Goal: Transaction & Acquisition: Download file/media

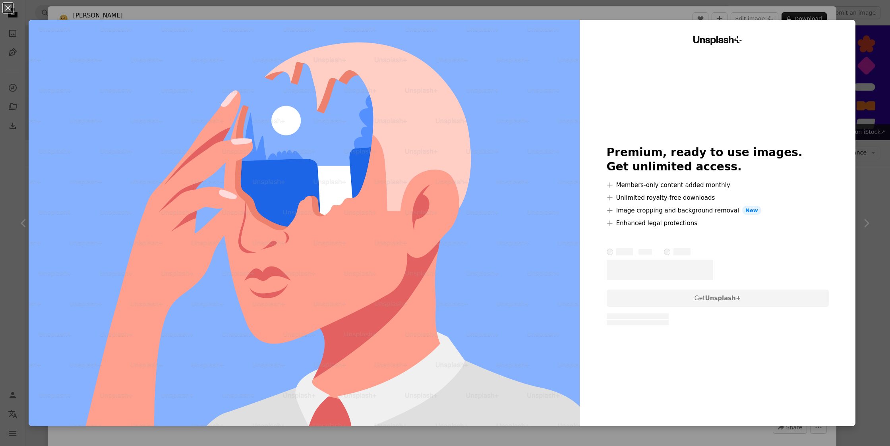
scroll to position [4934, 0]
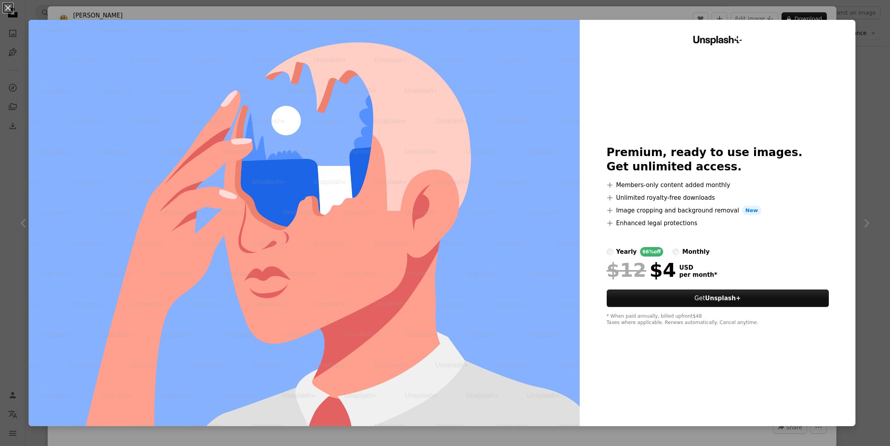
click at [37, 20] on img at bounding box center [304, 223] width 551 height 406
click at [47, 1] on div "An X shape Unsplash+ Premium, ready to use images. Get unlimited access. A plus…" at bounding box center [445, 223] width 890 height 446
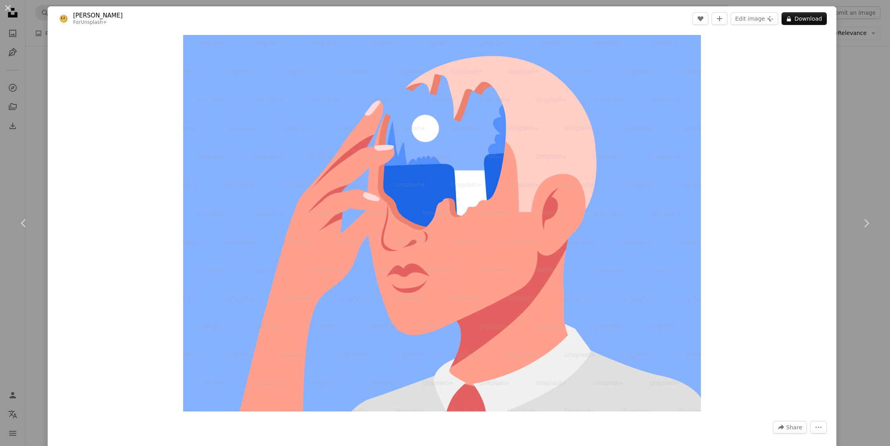
click at [31, 16] on div "An X shape Chevron left Chevron right [PERSON_NAME] For Unsplash+ A heart A plu…" at bounding box center [445, 223] width 890 height 446
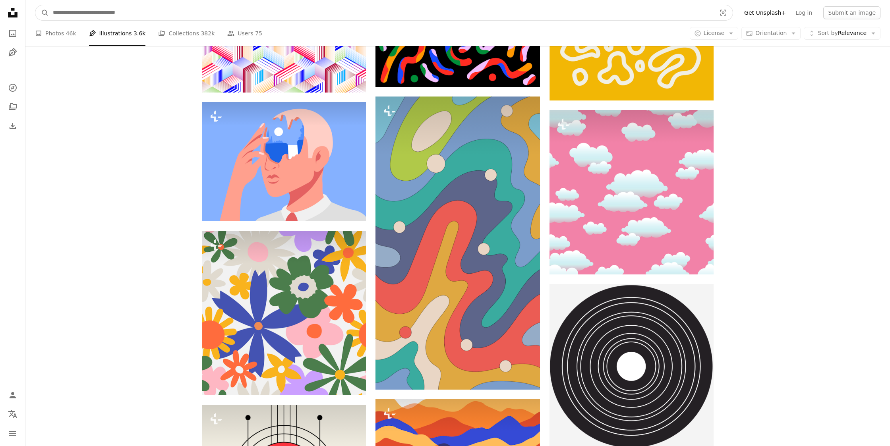
click at [182, 15] on input "Find visuals sitewide" at bounding box center [381, 12] width 664 height 15
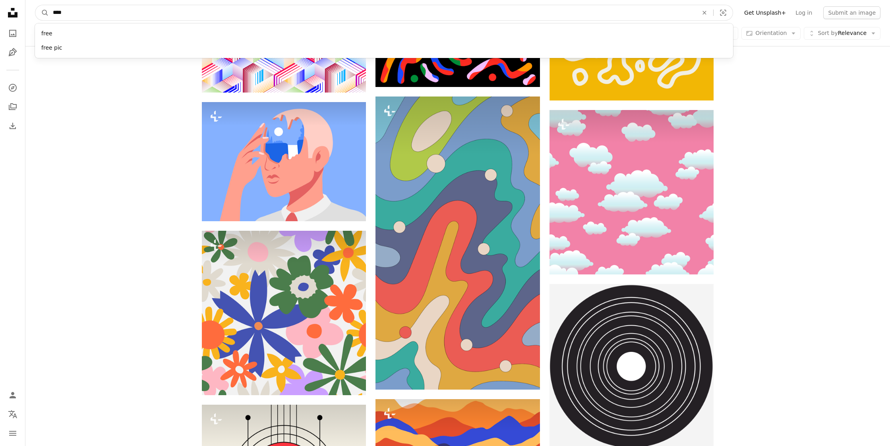
type input "****"
click at [35, 5] on button "A magnifying glass" at bounding box center [42, 12] width 14 height 15
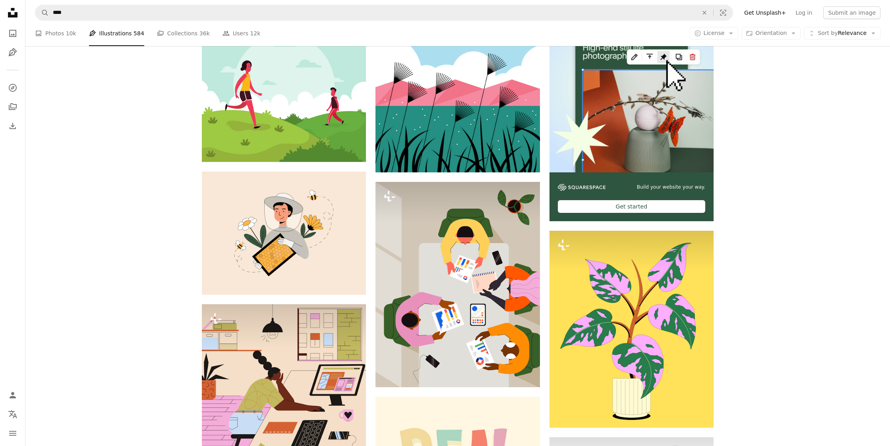
scroll to position [227, 0]
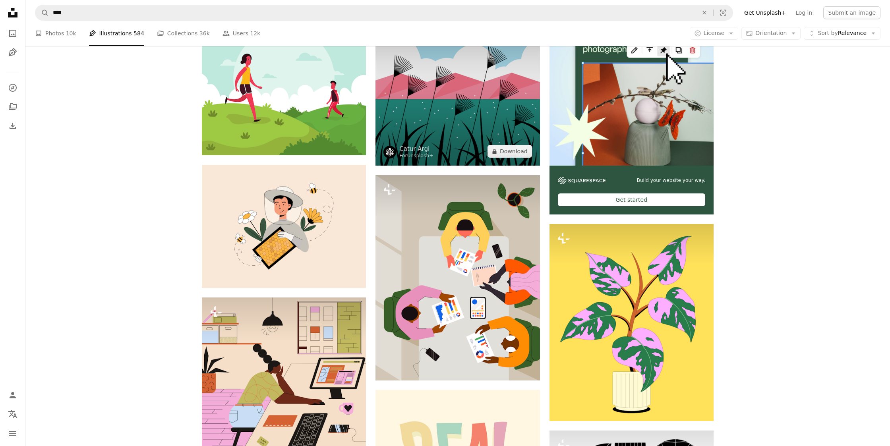
click at [417, 104] on img at bounding box center [457, 84] width 164 height 164
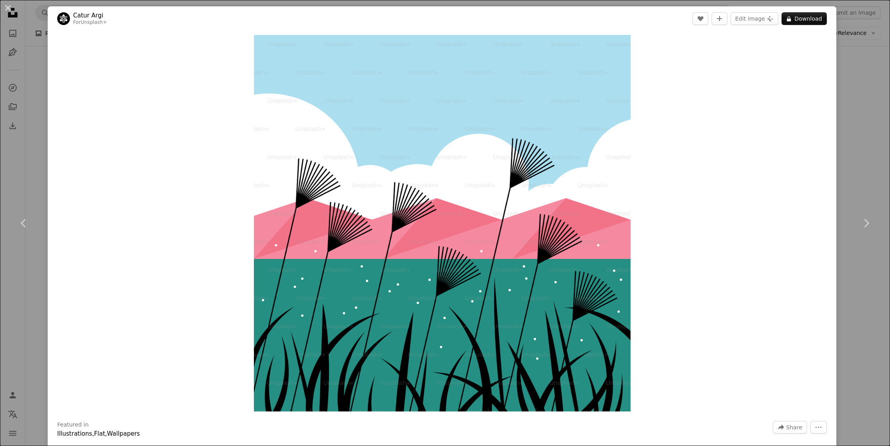
click at [41, 29] on div "An X shape Chevron left Chevron right Catur Argi For Unsplash+ A heart A plus s…" at bounding box center [445, 223] width 890 height 446
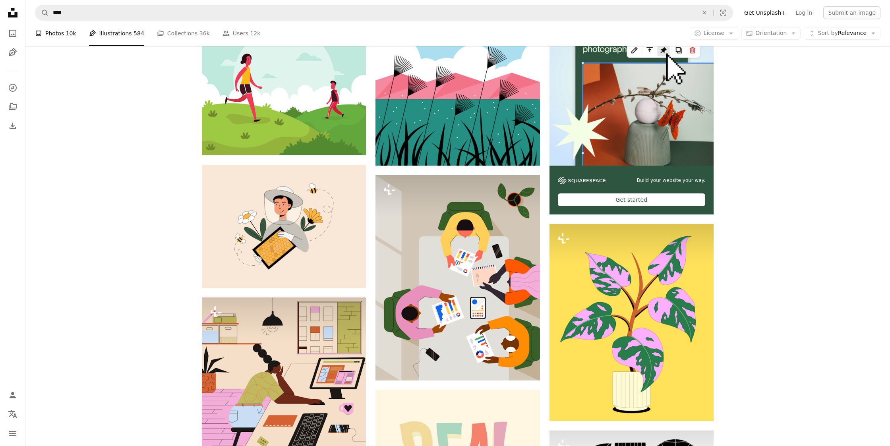
click at [62, 36] on link "A photo Photos 10k" at bounding box center [55, 33] width 41 height 25
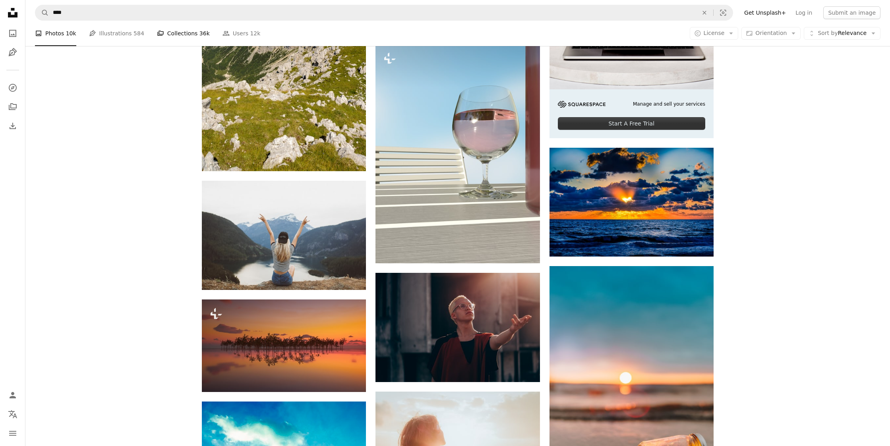
scroll to position [325, 0]
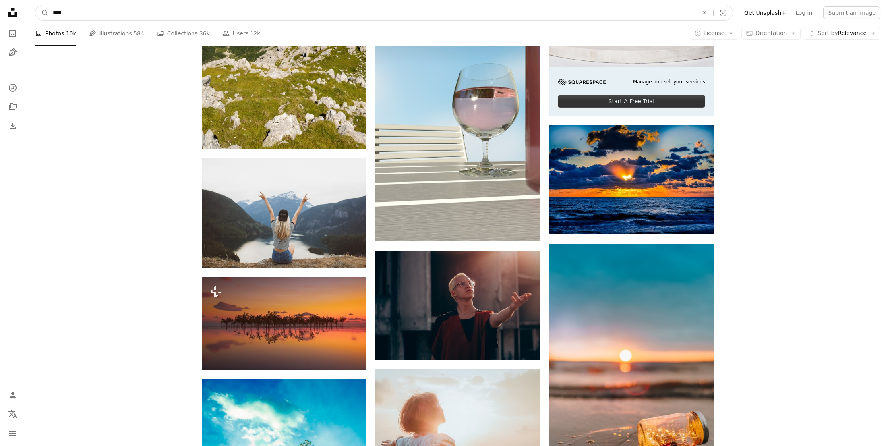
click at [156, 16] on input "****" at bounding box center [372, 12] width 647 height 15
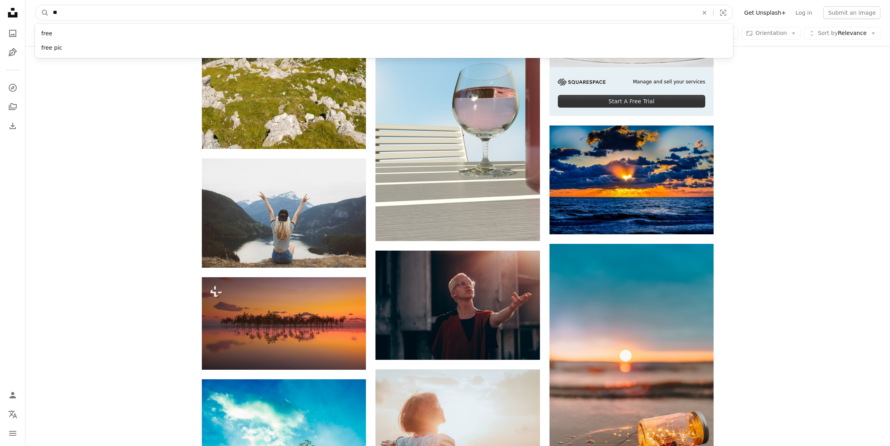
type input "*"
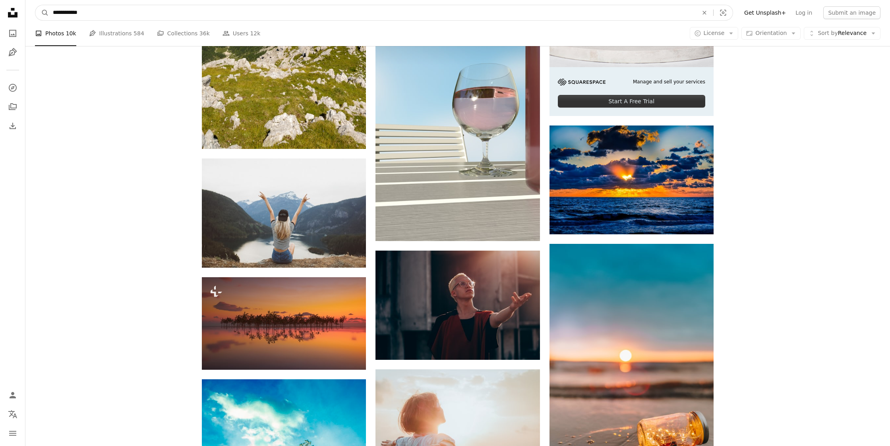
type input "**********"
click button "A magnifying glass" at bounding box center [42, 12] width 14 height 15
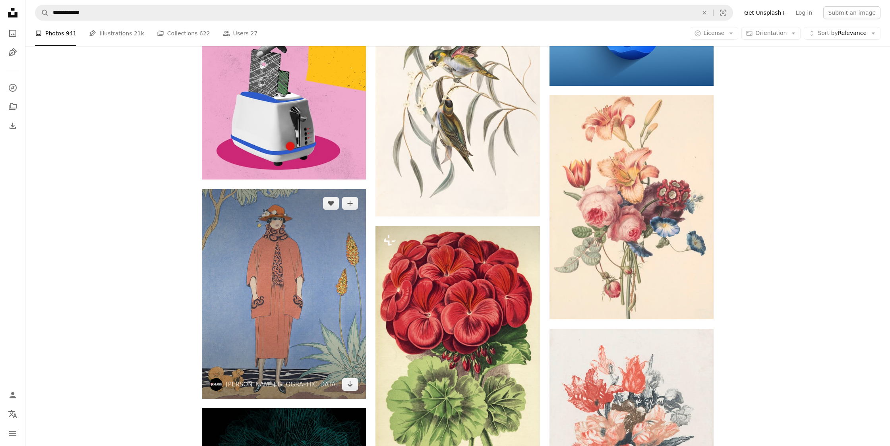
scroll to position [480, 0]
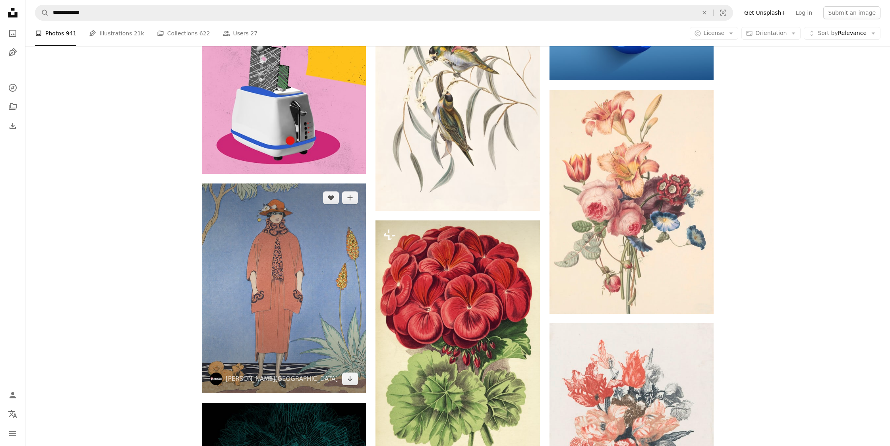
click at [268, 210] on img at bounding box center [284, 287] width 164 height 209
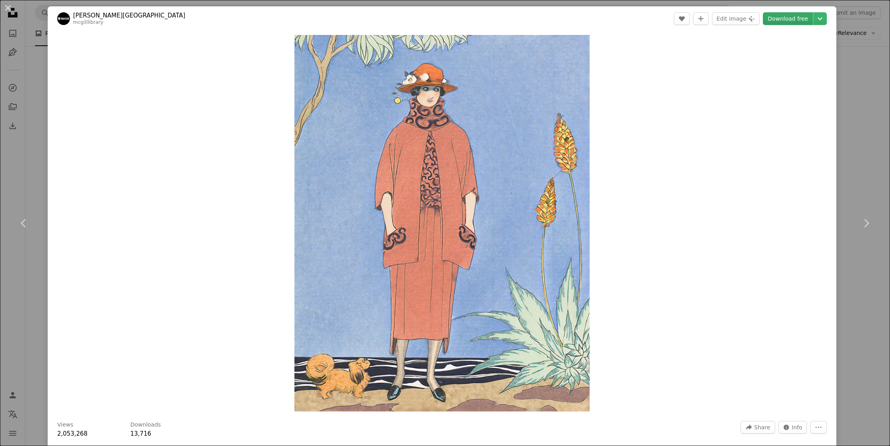
click at [795, 19] on link "Download free" at bounding box center [788, 18] width 50 height 13
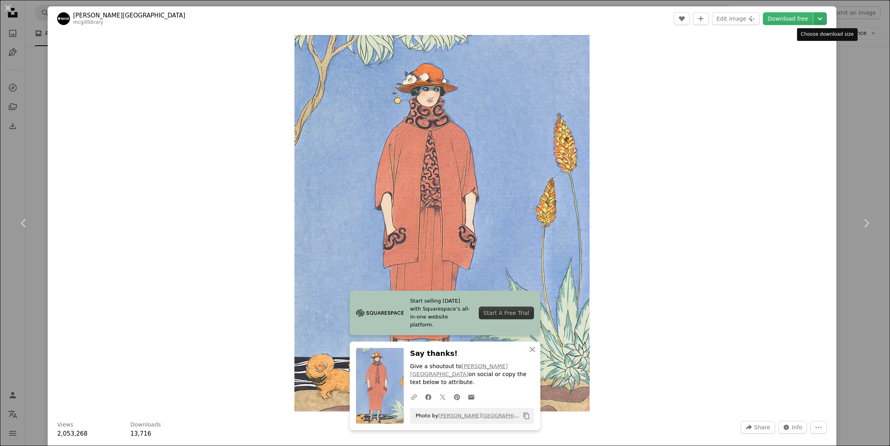
click at [823, 23] on icon "Chevron down" at bounding box center [819, 19] width 13 height 10
